Goal: Transaction & Acquisition: Purchase product/service

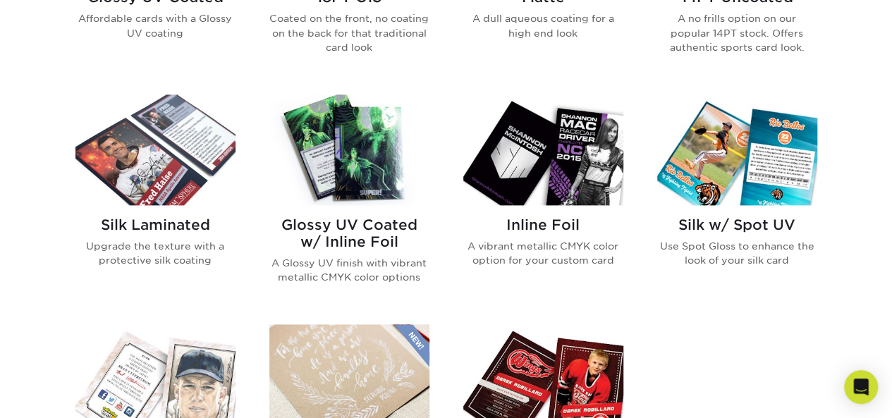
scroll to position [705, 0]
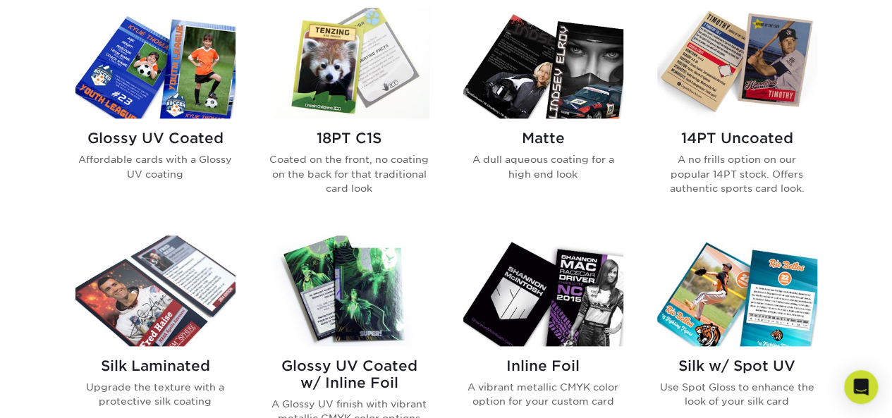
click at [206, 76] on img at bounding box center [155, 63] width 160 height 111
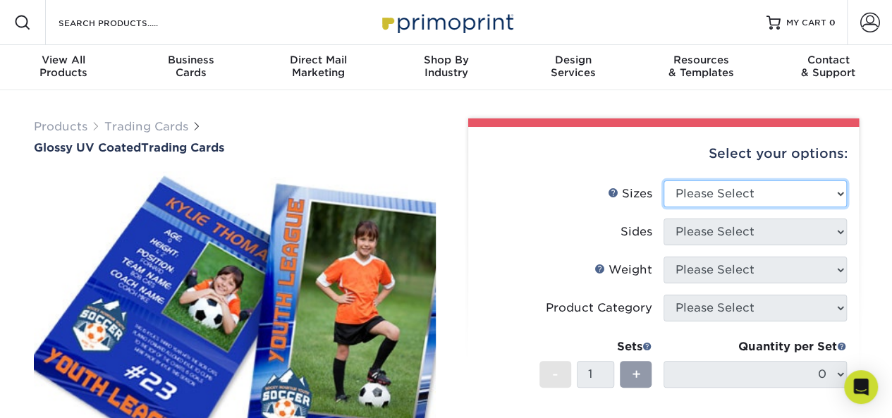
click at [814, 193] on select "Please Select 2.5" x 3.5"" at bounding box center [755, 194] width 183 height 27
select select "2.50x3.50"
click at [664, 181] on select "Please Select 2.5" x 3.5"" at bounding box center [755, 194] width 183 height 27
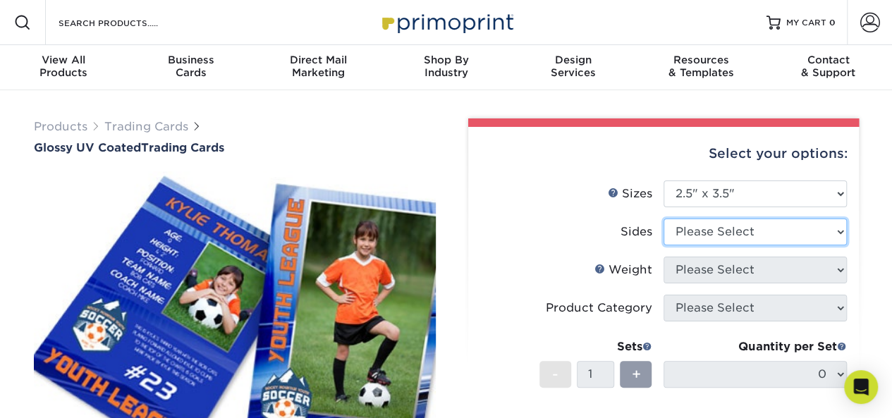
click at [777, 229] on select "Please Select Print Both Sides Print Front Only" at bounding box center [755, 232] width 183 height 27
click at [664, 219] on select "Please Select Print Both Sides Print Front Only" at bounding box center [755, 232] width 183 height 27
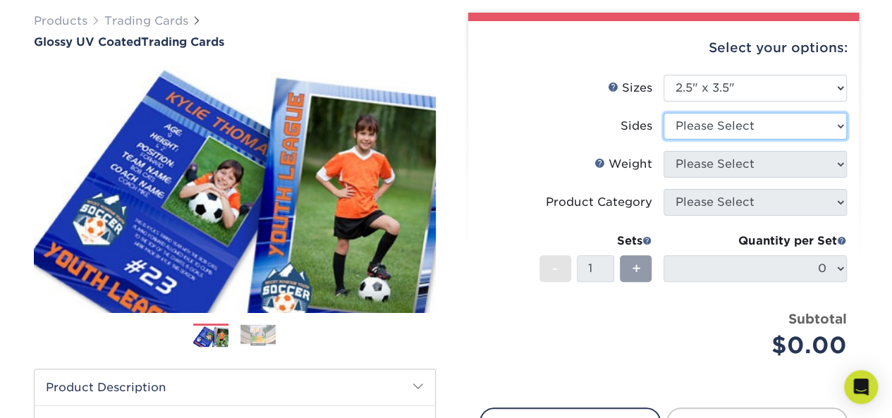
scroll to position [141, 0]
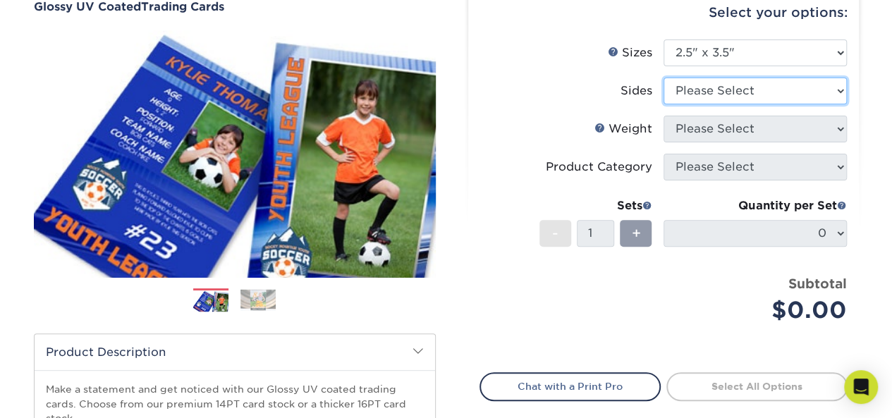
click at [786, 85] on select "Please Select Print Both Sides Print Front Only" at bounding box center [755, 91] width 183 height 27
select select "13abbda7-1d64-4f25-8bb2-c179b224825d"
click at [664, 78] on select "Please Select Print Both Sides Print Front Only" at bounding box center [755, 91] width 183 height 27
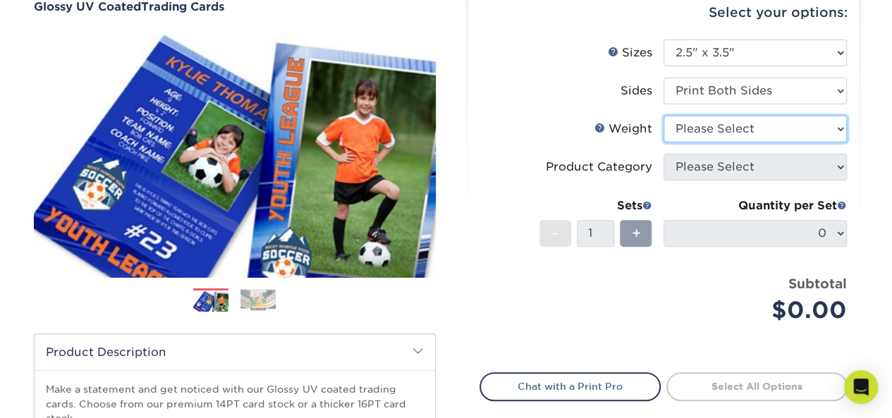
click at [756, 132] on select "Please Select 16PT 14PT 18PT C1S" at bounding box center [755, 129] width 183 height 27
select select "18PTC1S"
click at [664, 116] on select "Please Select 16PT 14PT 18PT C1S" at bounding box center [755, 129] width 183 height 27
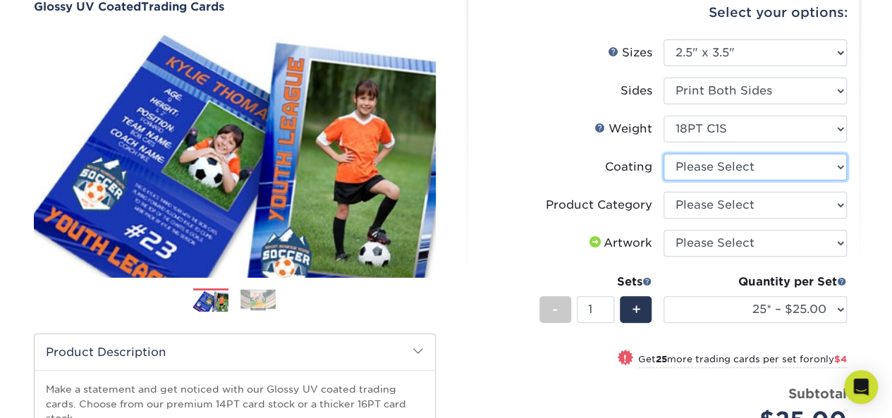
click at [762, 161] on select at bounding box center [755, 167] width 183 height 27
select select "1e8116af-acfc-44b1-83dc-8181aa338834"
click at [664, 154] on select at bounding box center [755, 167] width 183 height 27
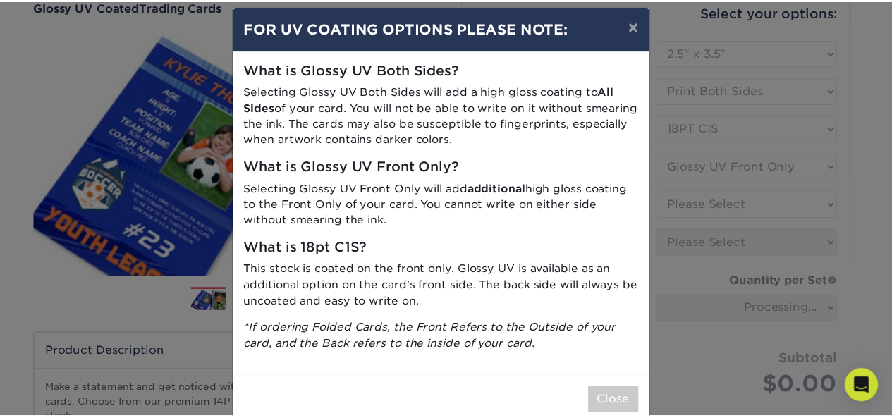
scroll to position [0, 0]
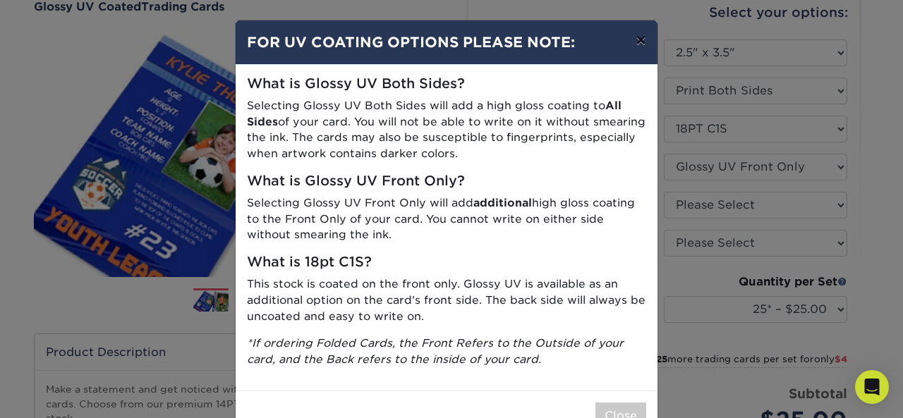
click at [632, 37] on button "×" at bounding box center [640, 40] width 32 height 40
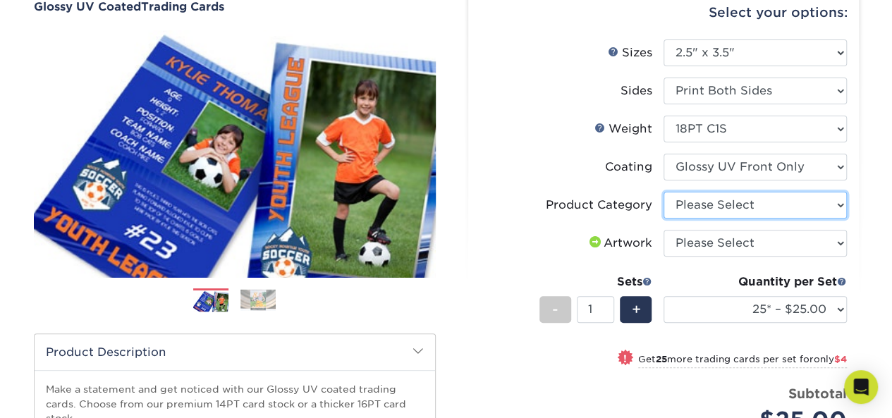
click at [683, 201] on select "Please Select Trading Cards" at bounding box center [755, 205] width 183 height 27
select select "c2f9bce9-36c2-409d-b101-c29d9d031e18"
click at [664, 192] on select "Please Select Trading Cards" at bounding box center [755, 205] width 183 height 27
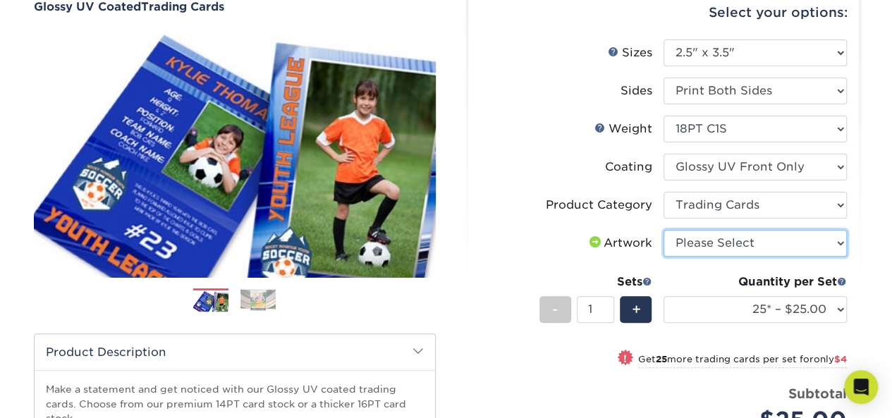
click at [688, 243] on select "Please Select I will upload files I need a design - $100" at bounding box center [755, 243] width 183 height 27
select select "upload"
click at [664, 230] on select "Please Select I will upload files I need a design - $100" at bounding box center [755, 243] width 183 height 27
